Goal: Information Seeking & Learning: Learn about a topic

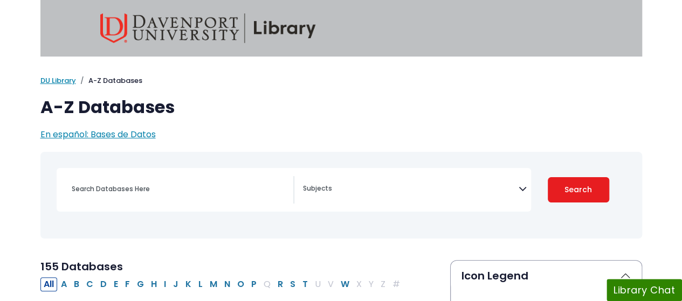
click at [338, 202] on span "Search filters" at bounding box center [411, 189] width 216 height 27
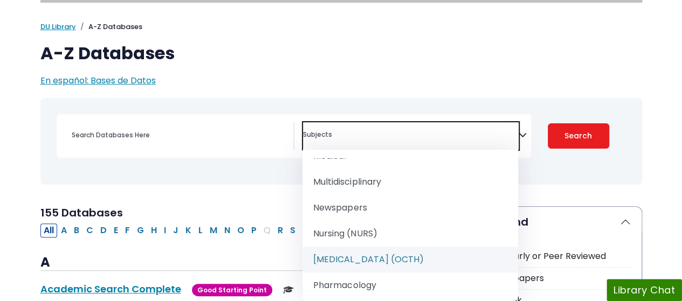
scroll to position [970, 0]
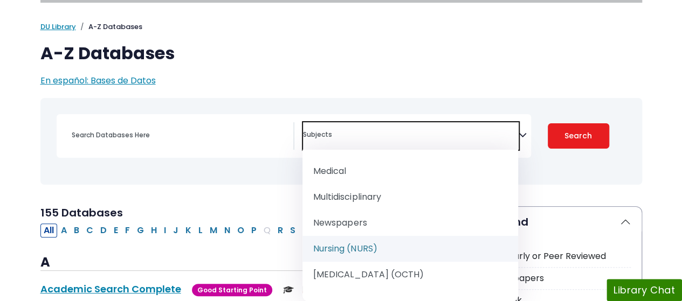
select select "219076"
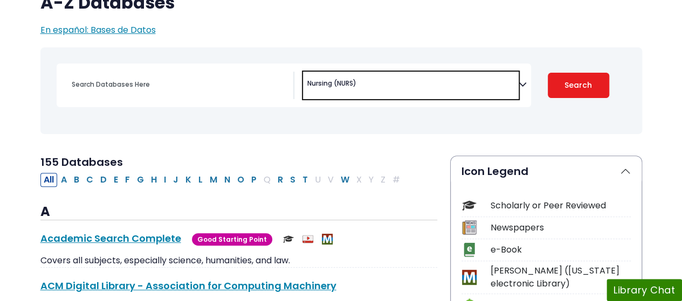
scroll to position [162, 0]
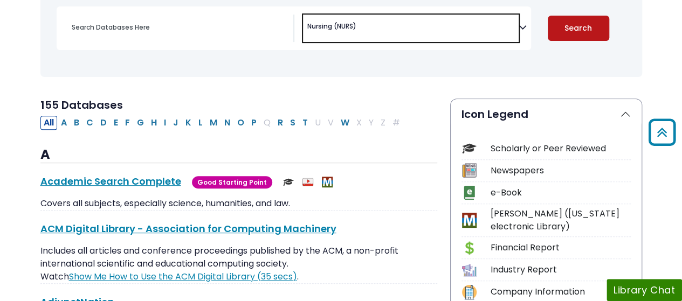
click at [581, 30] on button "Search" at bounding box center [577, 28] width 61 height 25
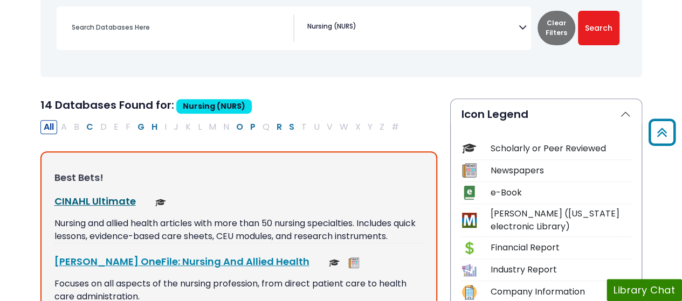
click at [119, 198] on link "CINAHL Ultimate This link opens in a new window" at bounding box center [94, 200] width 81 height 13
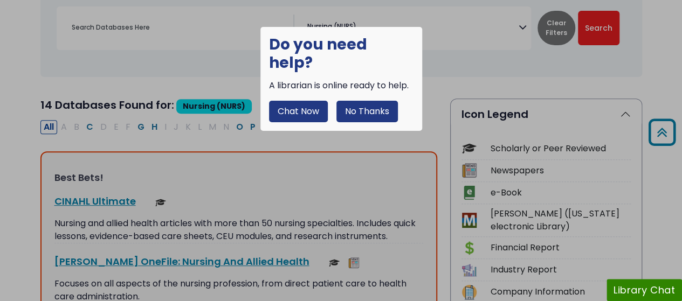
click at [348, 101] on button "No Thanks" at bounding box center [366, 112] width 61 height 22
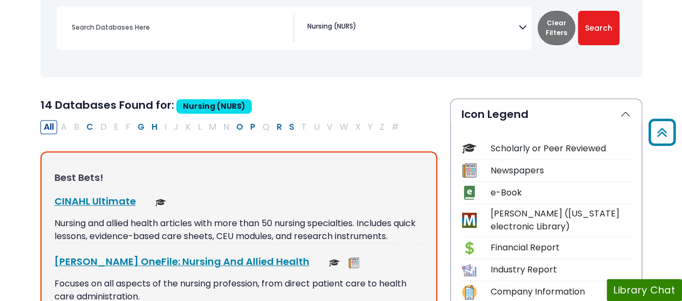
click at [97, 210] on div "CINAHL Ultimate This link opens in a new window Nursing and allied health artic…" at bounding box center [238, 219] width 369 height 50
click at [98, 206] on link "CINAHL Ultimate This link opens in a new window" at bounding box center [94, 200] width 81 height 13
click at [156, 267] on div "[PERSON_NAME] OneFile: Nursing And Allied Health This link opens in a new window" at bounding box center [238, 261] width 369 height 15
click at [164, 258] on link "[PERSON_NAME] OneFile: Nursing And Allied Health This link opens in a new window" at bounding box center [181, 261] width 255 height 13
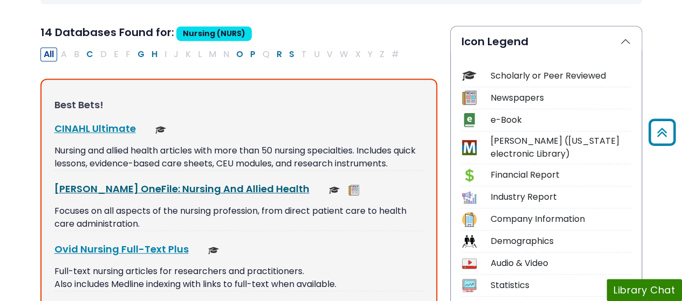
scroll to position [269, 0]
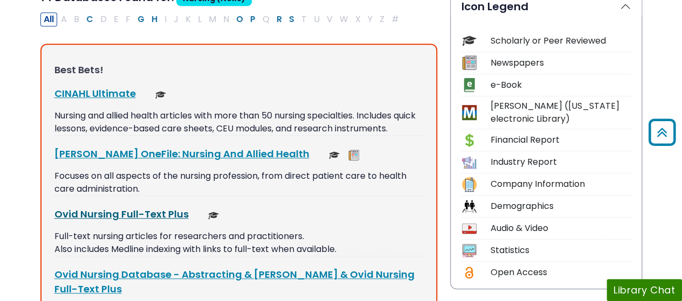
click at [133, 213] on link "Ovid Nursing Full-Text Plus This link opens in a new window" at bounding box center [121, 213] width 134 height 13
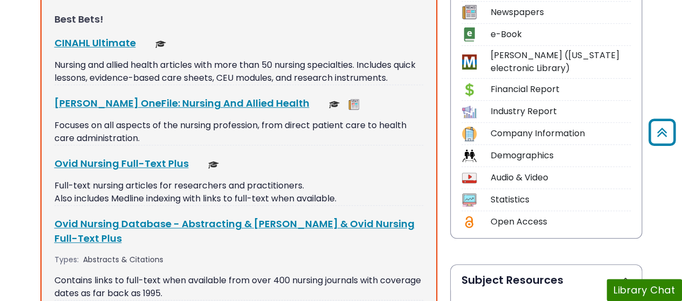
scroll to position [377, 0]
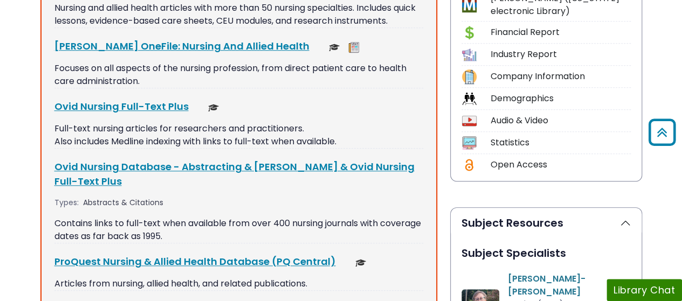
click at [146, 158] on div "Best Bets! CINAHL Ultimate This link opens in a new window Nursing and allied h…" at bounding box center [238, 250] width 397 height 628
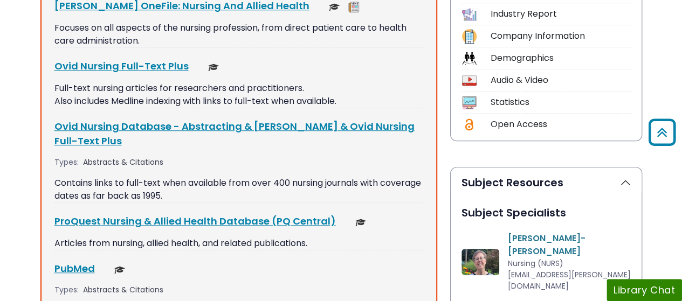
scroll to position [485, 0]
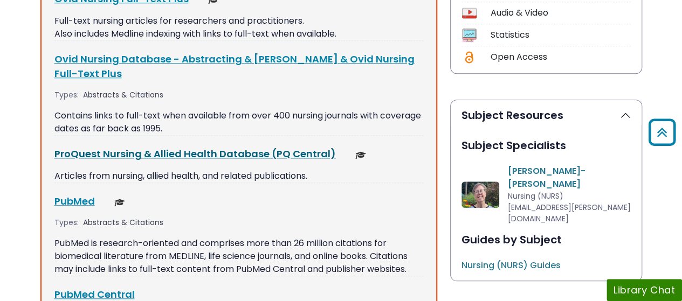
click at [157, 148] on link "ProQuest Nursing & Allied Health Database (PQ Central) This link opens in a new…" at bounding box center [194, 153] width 281 height 13
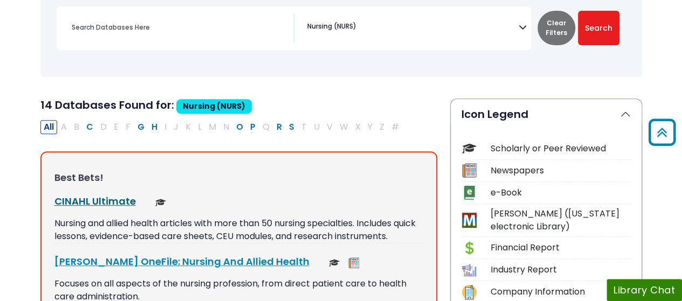
click at [111, 198] on link "CINAHL Ultimate This link opens in a new window" at bounding box center [94, 200] width 81 height 13
